Goal: Task Accomplishment & Management: Manage account settings

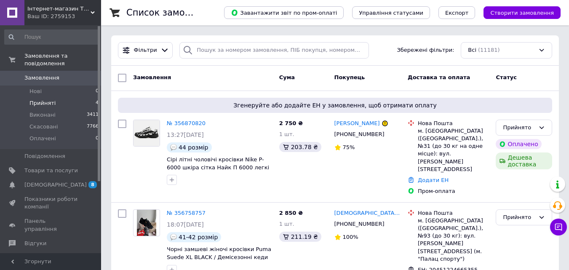
click at [37, 99] on span "Прийняті" at bounding box center [42, 103] width 26 height 8
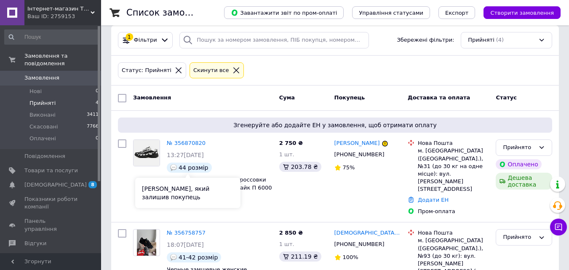
scroll to position [179, 0]
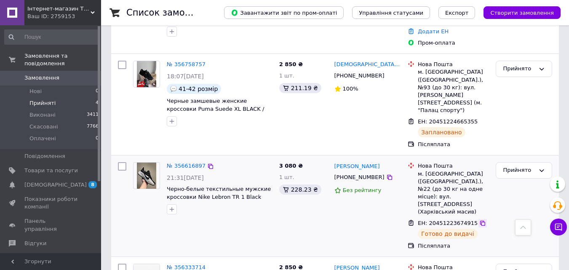
click at [479, 220] on icon at bounding box center [482, 223] width 7 height 7
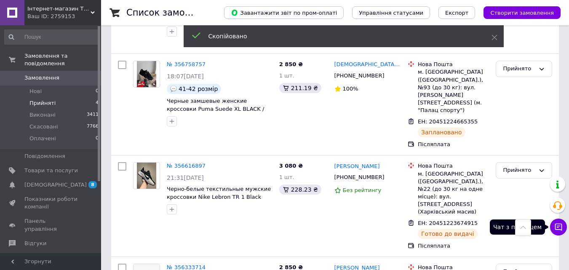
click at [556, 229] on icon at bounding box center [558, 227] width 7 height 7
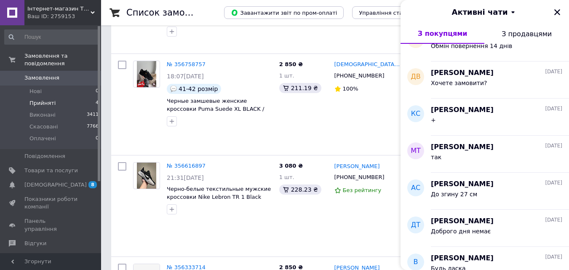
scroll to position [169, 0]
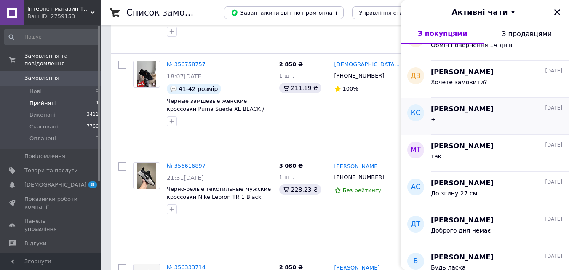
click at [470, 115] on div "+" at bounding box center [496, 120] width 131 height 13
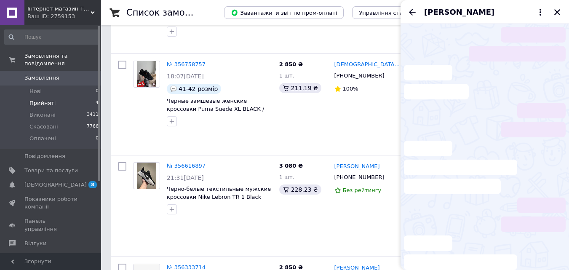
scroll to position [381, 0]
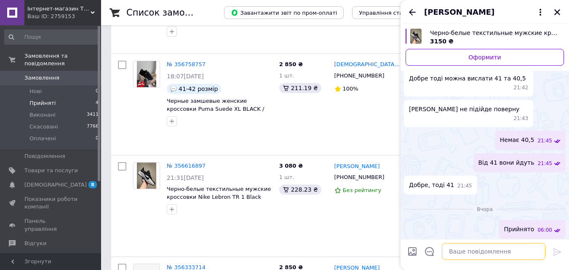
click at [452, 255] on textarea at bounding box center [494, 251] width 104 height 17
paste textarea "20451223674915"
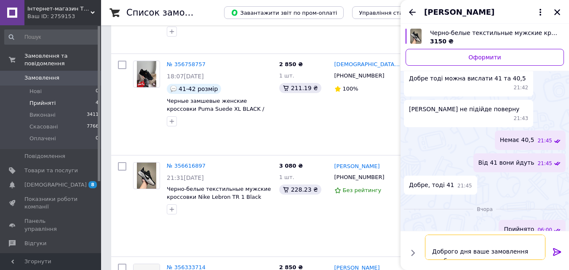
scroll to position [15, 0]
type textarea "20451223674915 Доброго дня ваше замовлення прибуло"
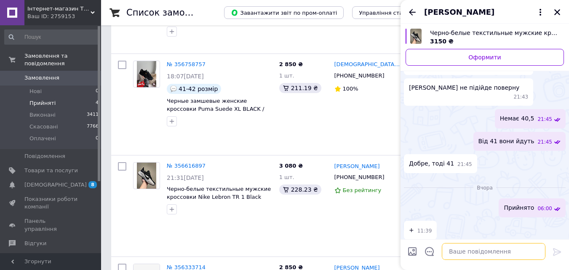
scroll to position [429, 0]
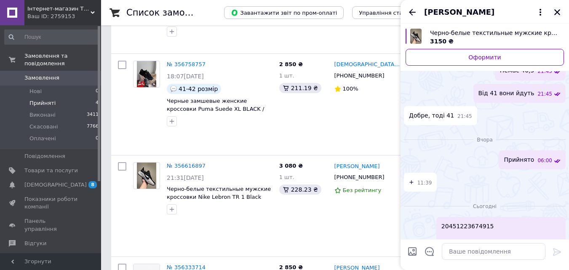
click at [554, 11] on icon "Закрити" at bounding box center [558, 12] width 8 height 8
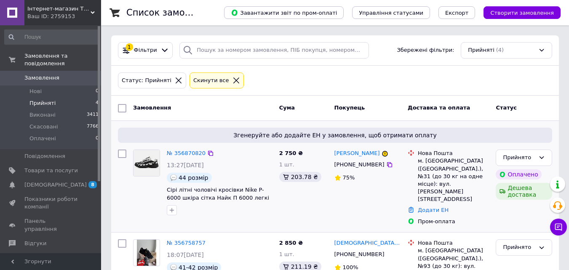
scroll to position [42, 0]
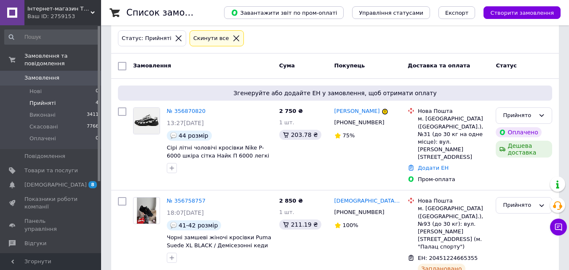
click at [233, 38] on icon at bounding box center [237, 39] width 8 height 8
